Goal: Book appointment/travel/reservation

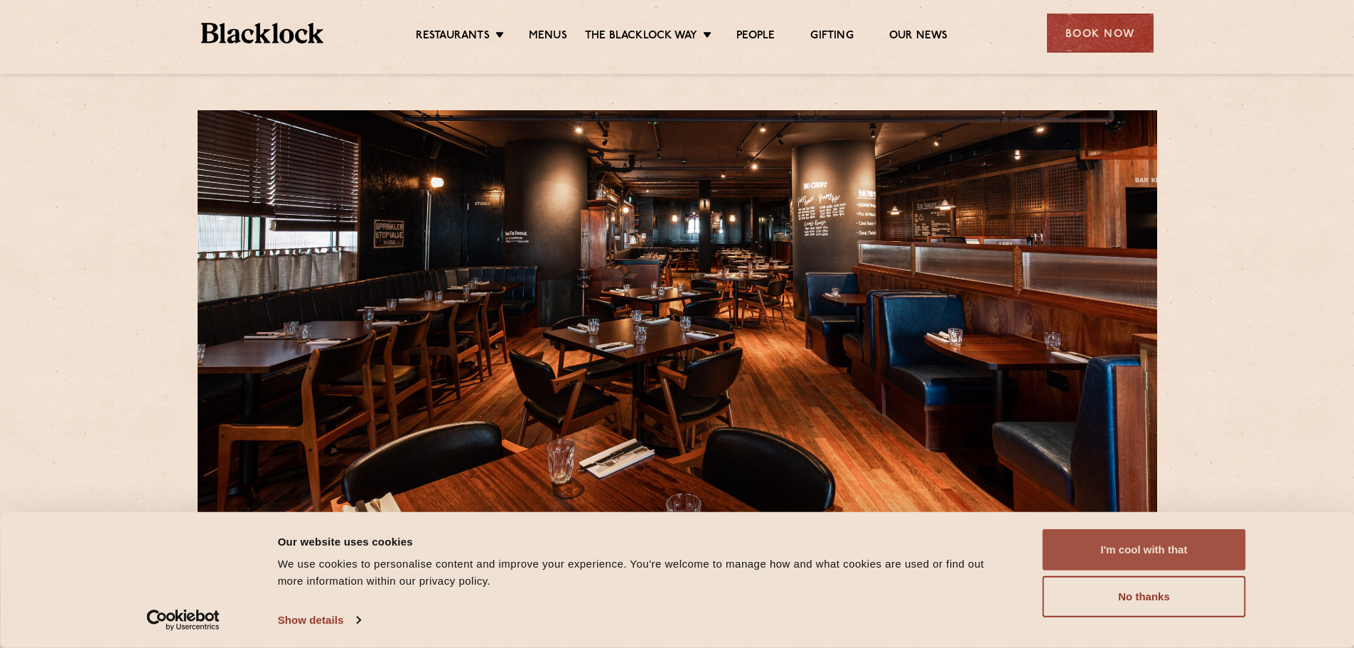
click at [1105, 554] on button "I'm cool with that" at bounding box center [1144, 549] width 203 height 41
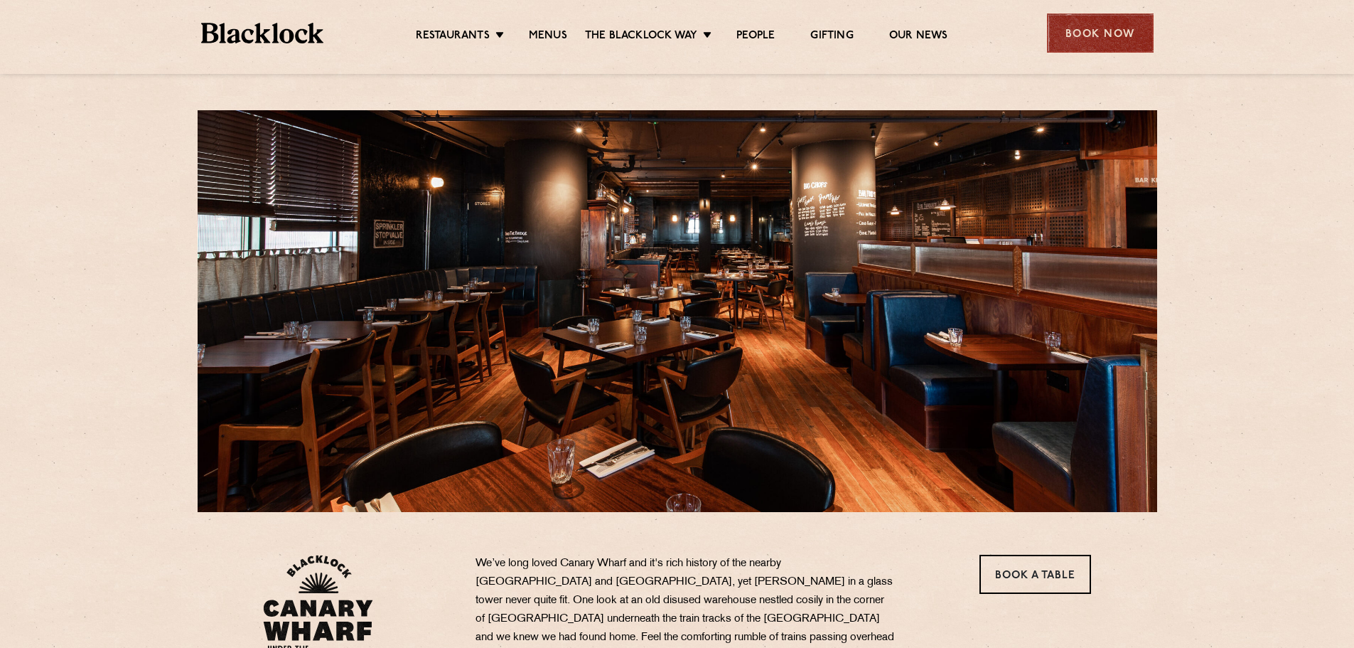
click at [1107, 36] on div "Book Now" at bounding box center [1100, 33] width 107 height 39
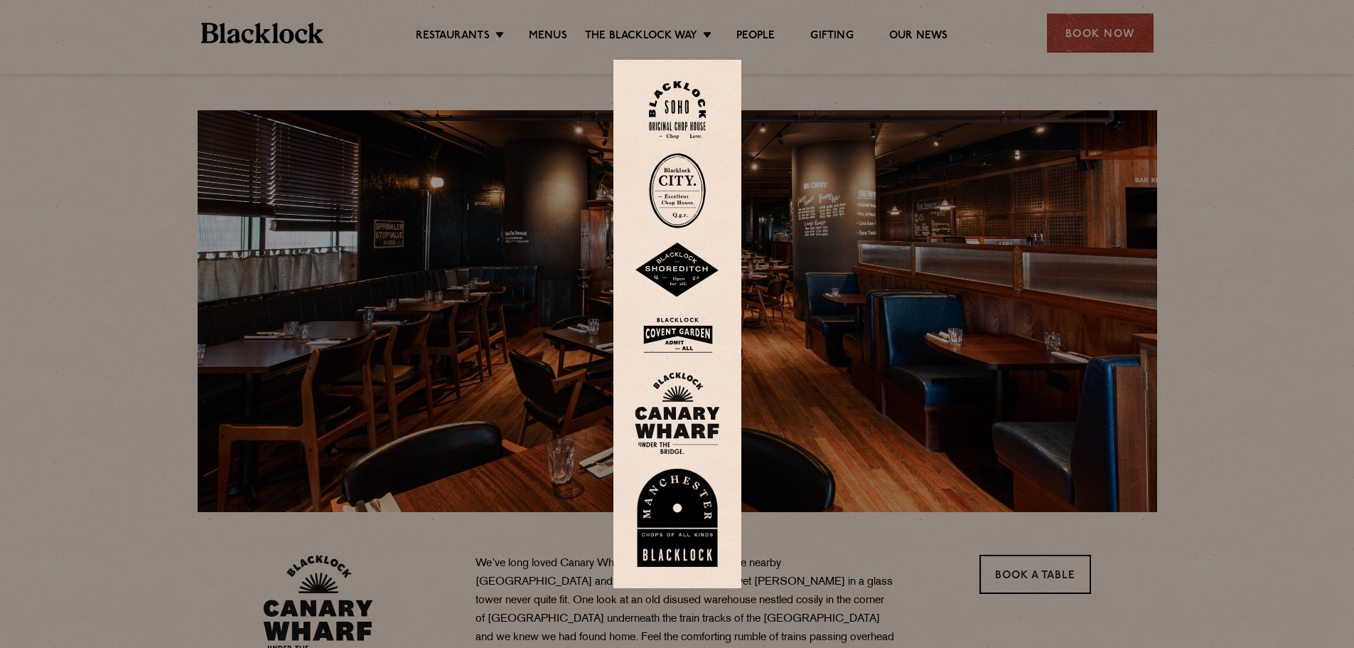
click at [689, 340] on img at bounding box center [677, 335] width 85 height 46
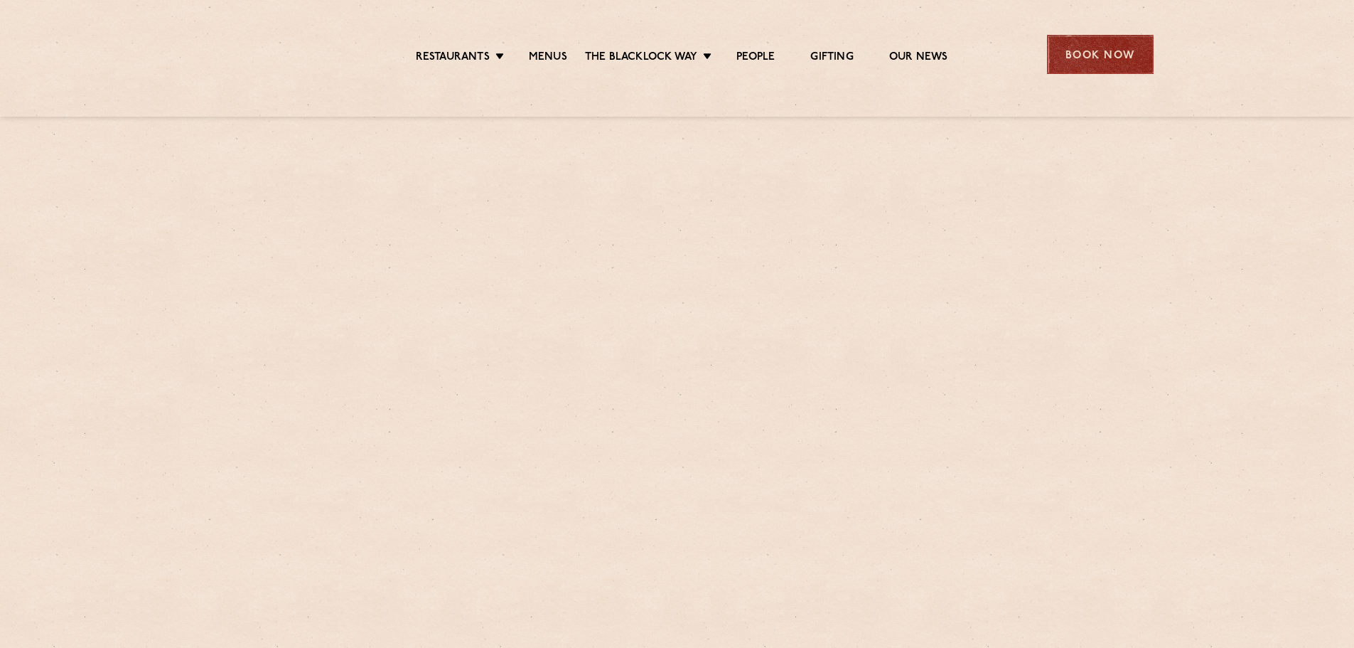
click at [1081, 64] on div "Book Now" at bounding box center [1100, 54] width 107 height 39
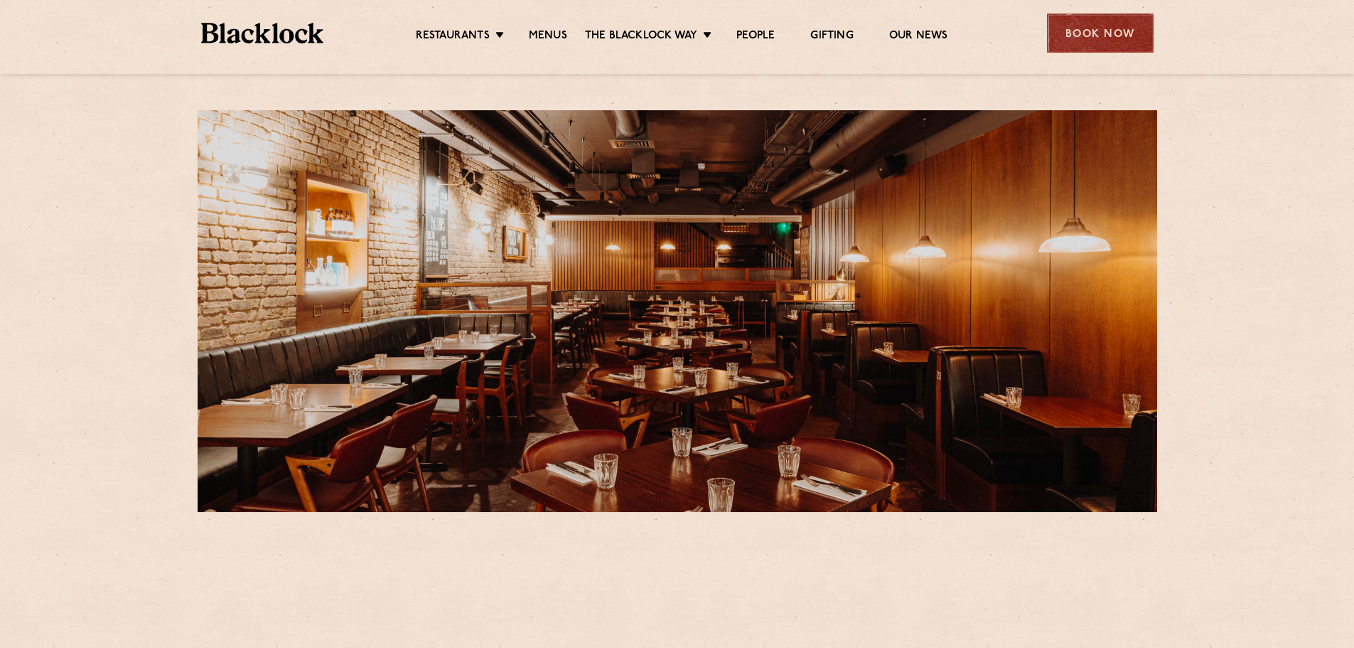
click at [1079, 28] on div "Book Now" at bounding box center [1100, 33] width 107 height 39
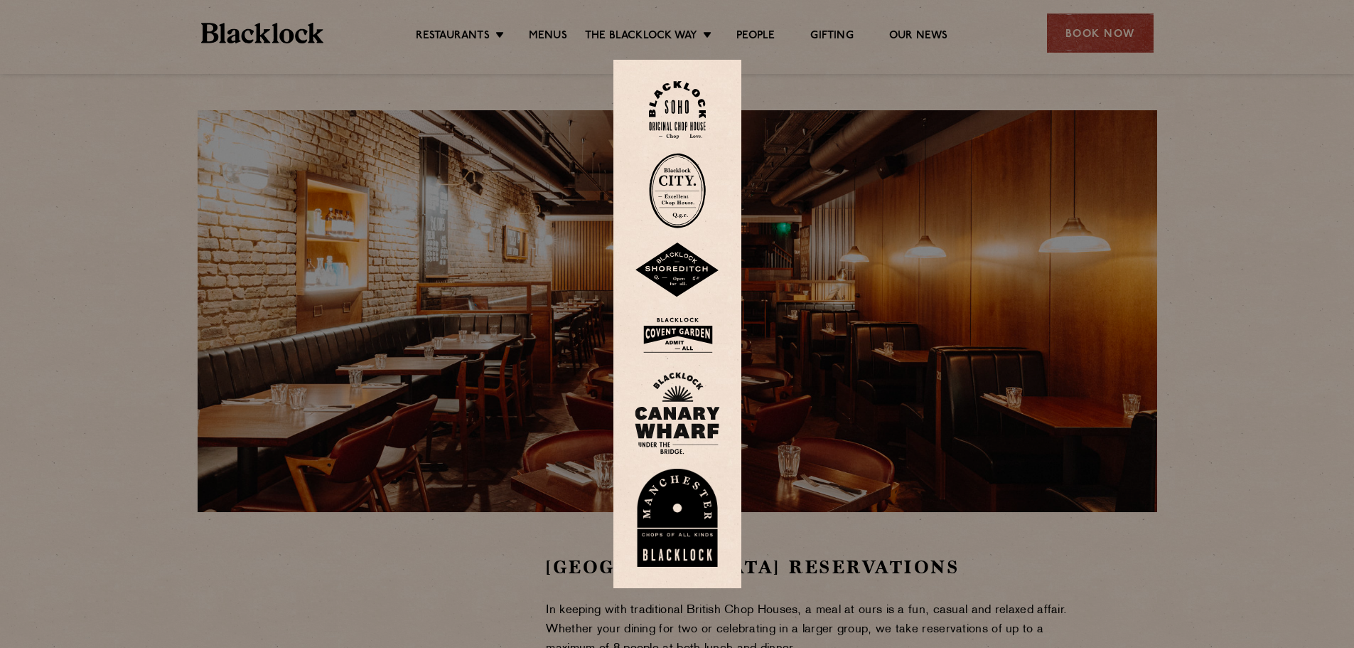
click at [702, 435] on img at bounding box center [677, 413] width 85 height 82
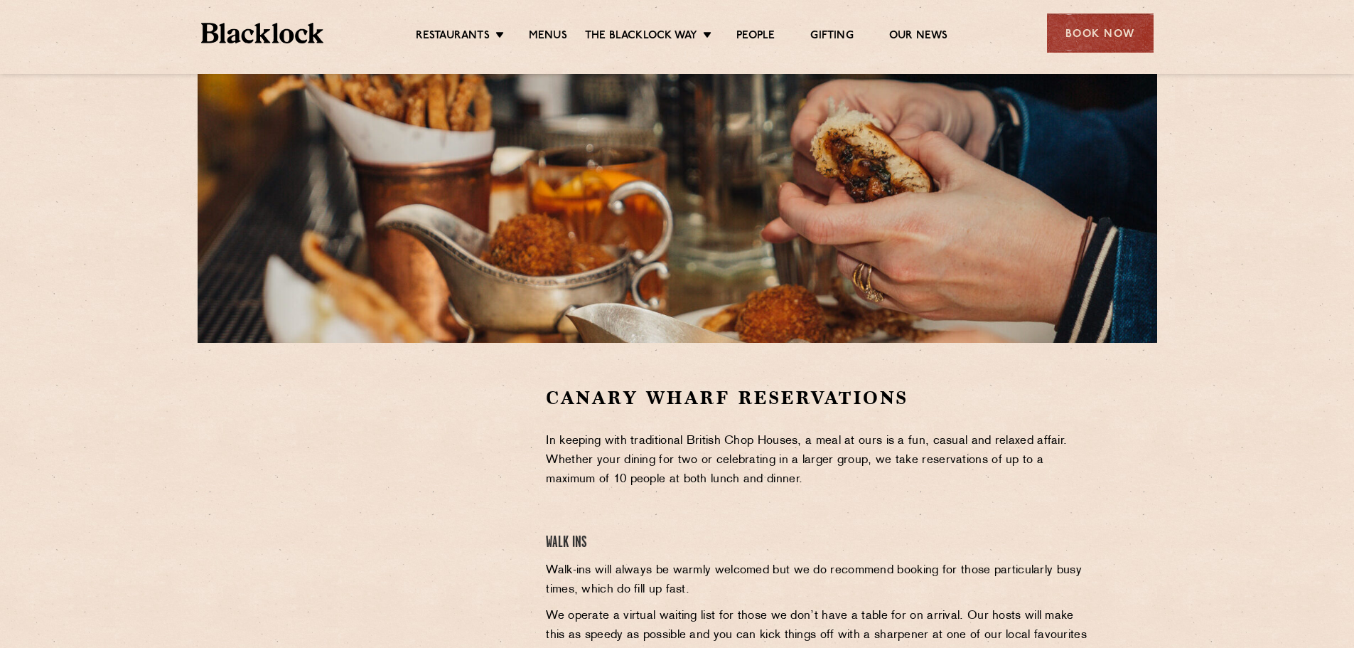
scroll to position [213, 0]
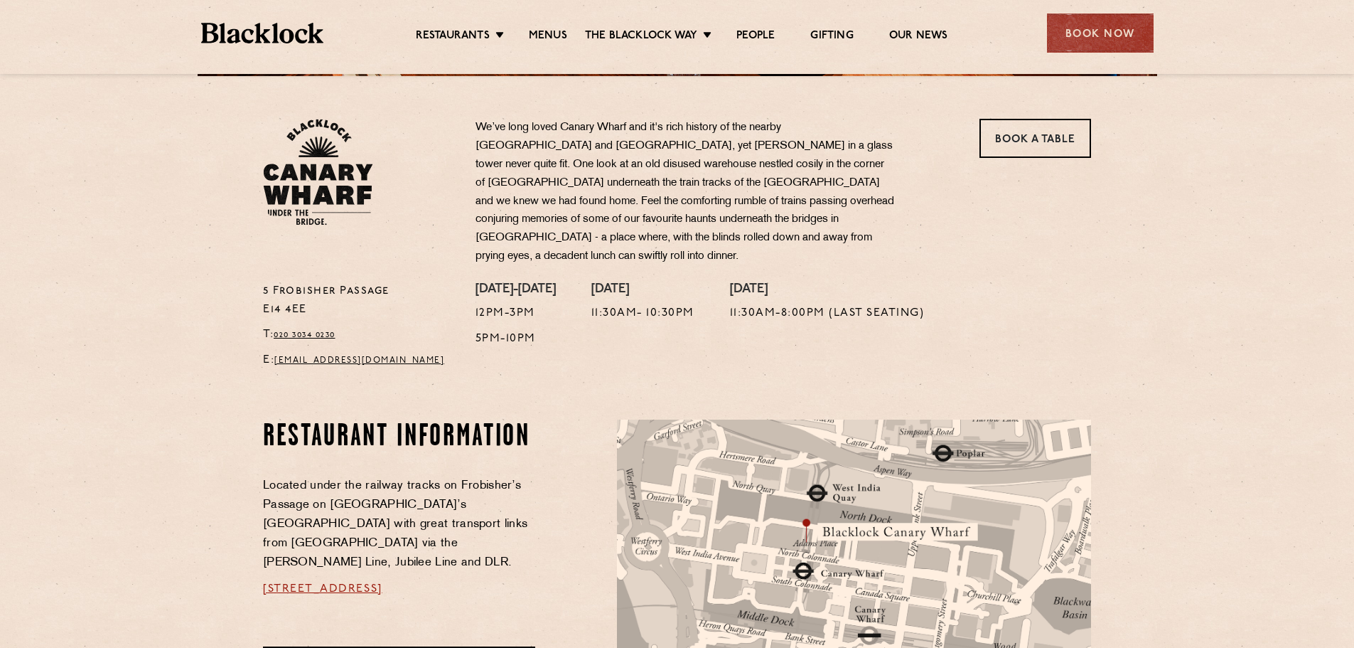
scroll to position [427, 0]
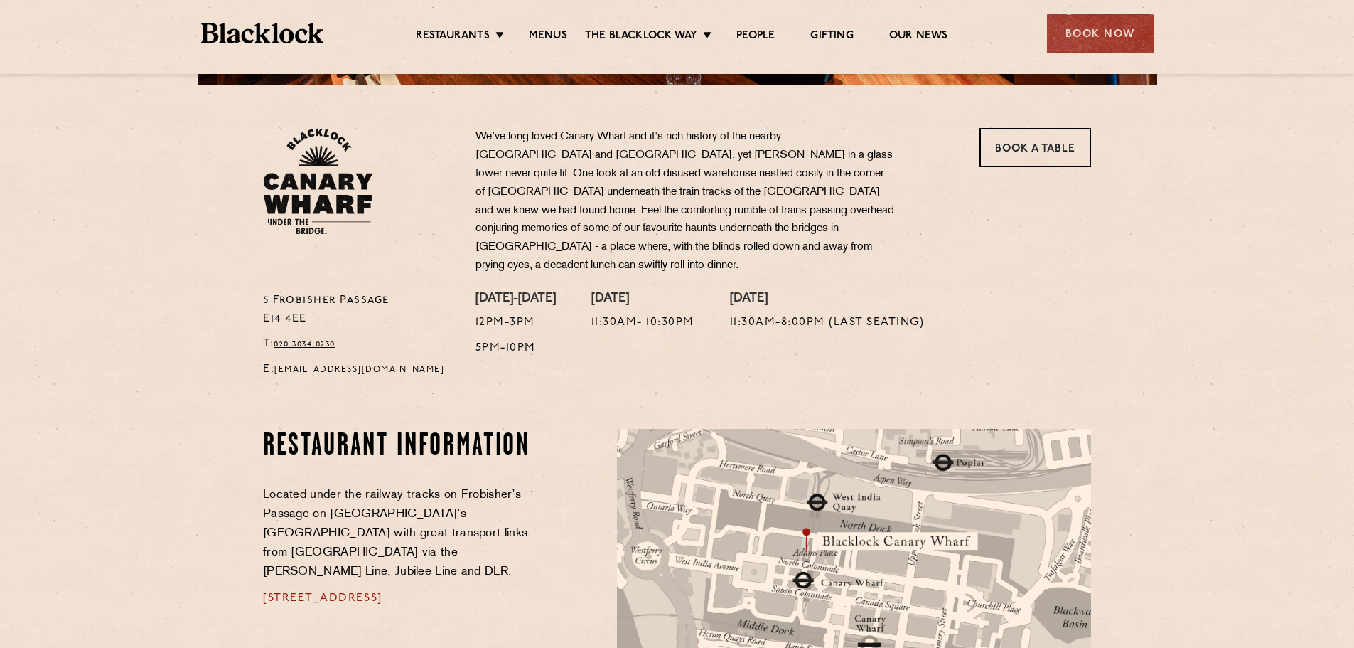
click at [628, 353] on div "Saturday 11:30am- 10:30pm" at bounding box center [642, 338] width 103 height 95
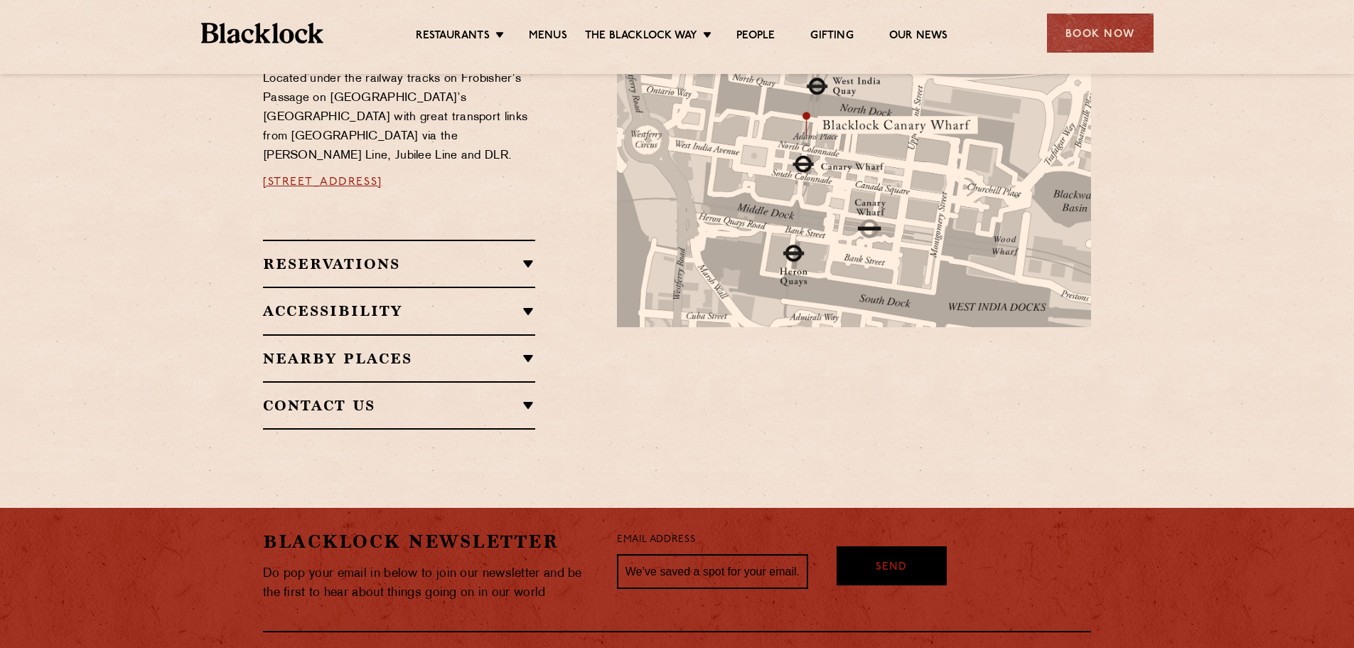
scroll to position [690, 0]
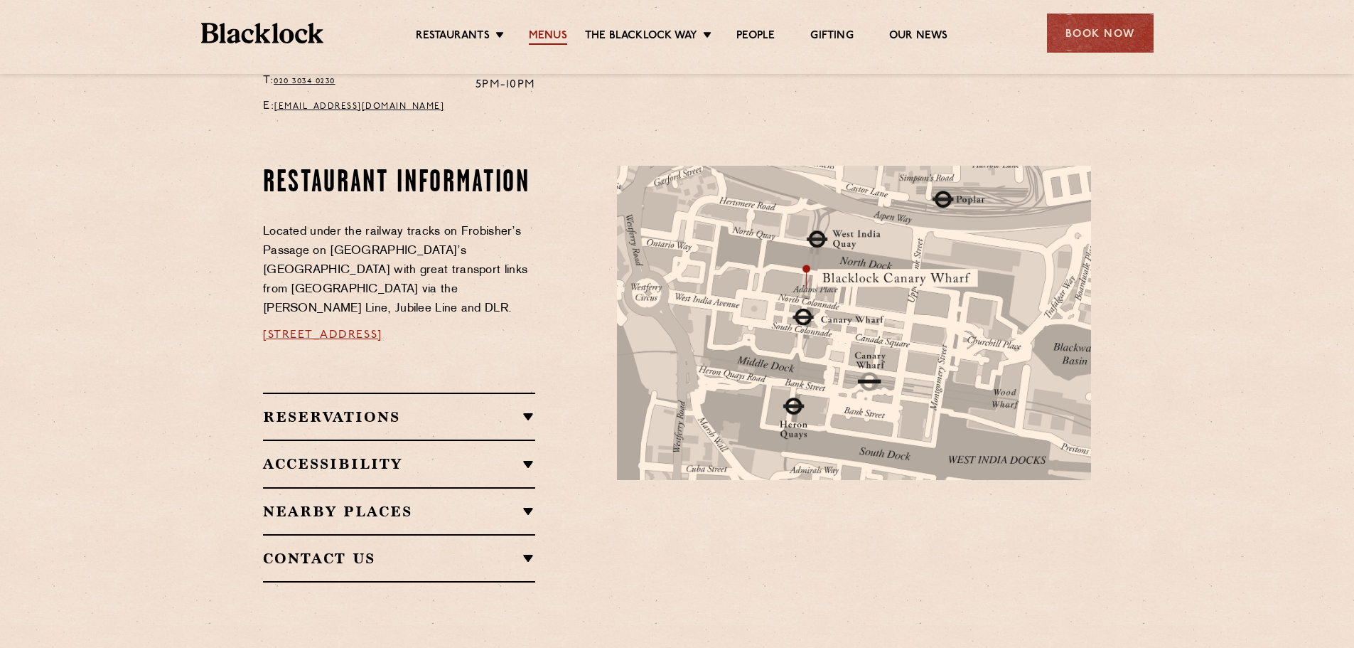
click at [547, 40] on link "Menus" at bounding box center [548, 37] width 38 height 16
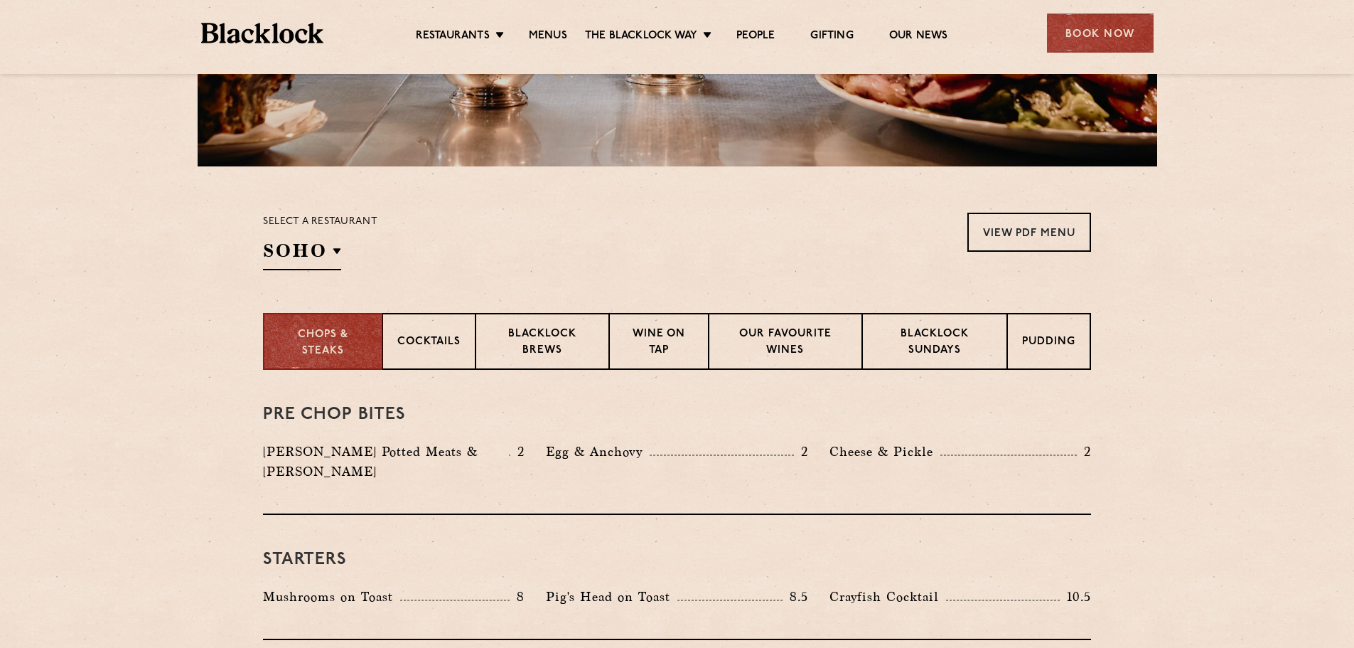
scroll to position [355, 0]
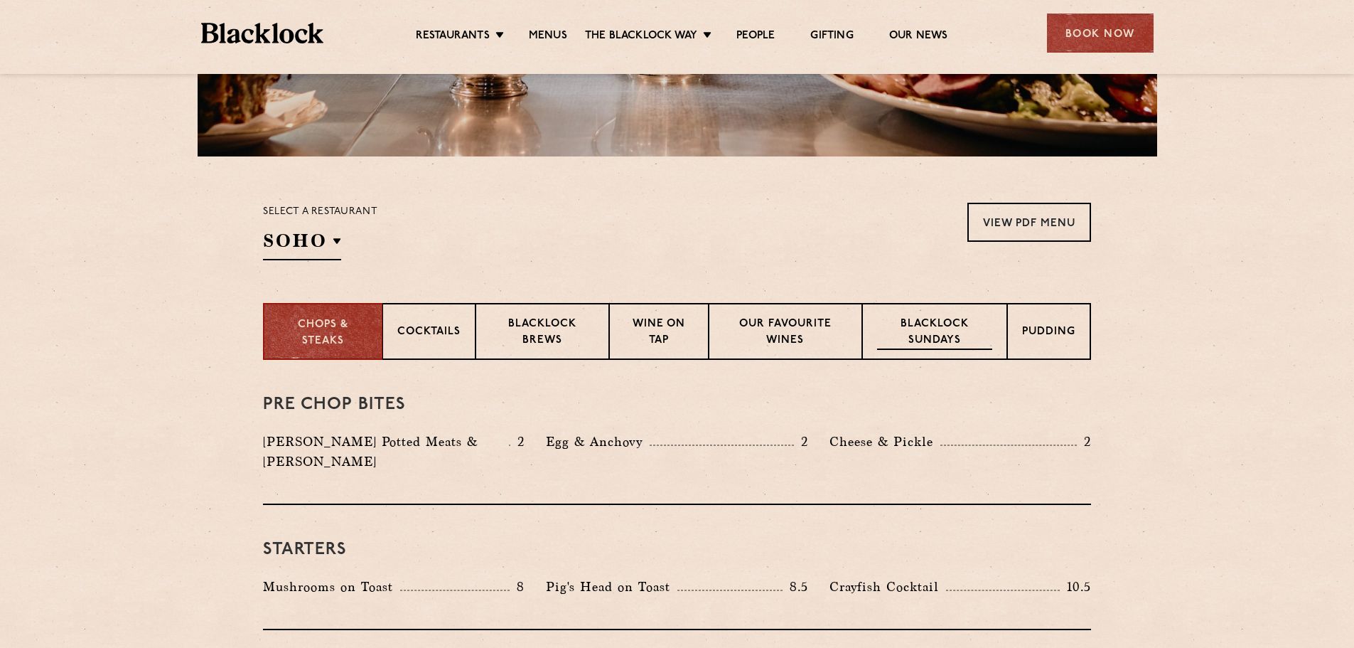
click at [962, 340] on p "Blacklock Sundays" at bounding box center [934, 332] width 115 height 33
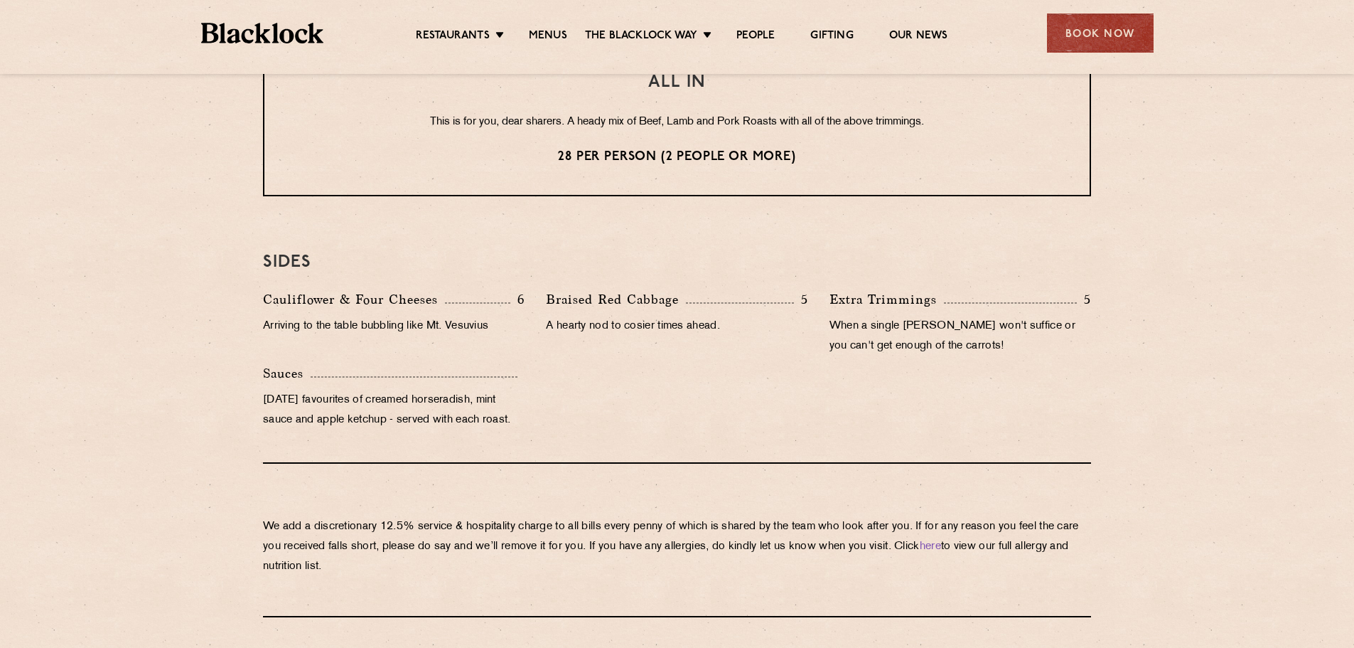
scroll to position [1280, 0]
